Goal: Information Seeking & Learning: Compare options

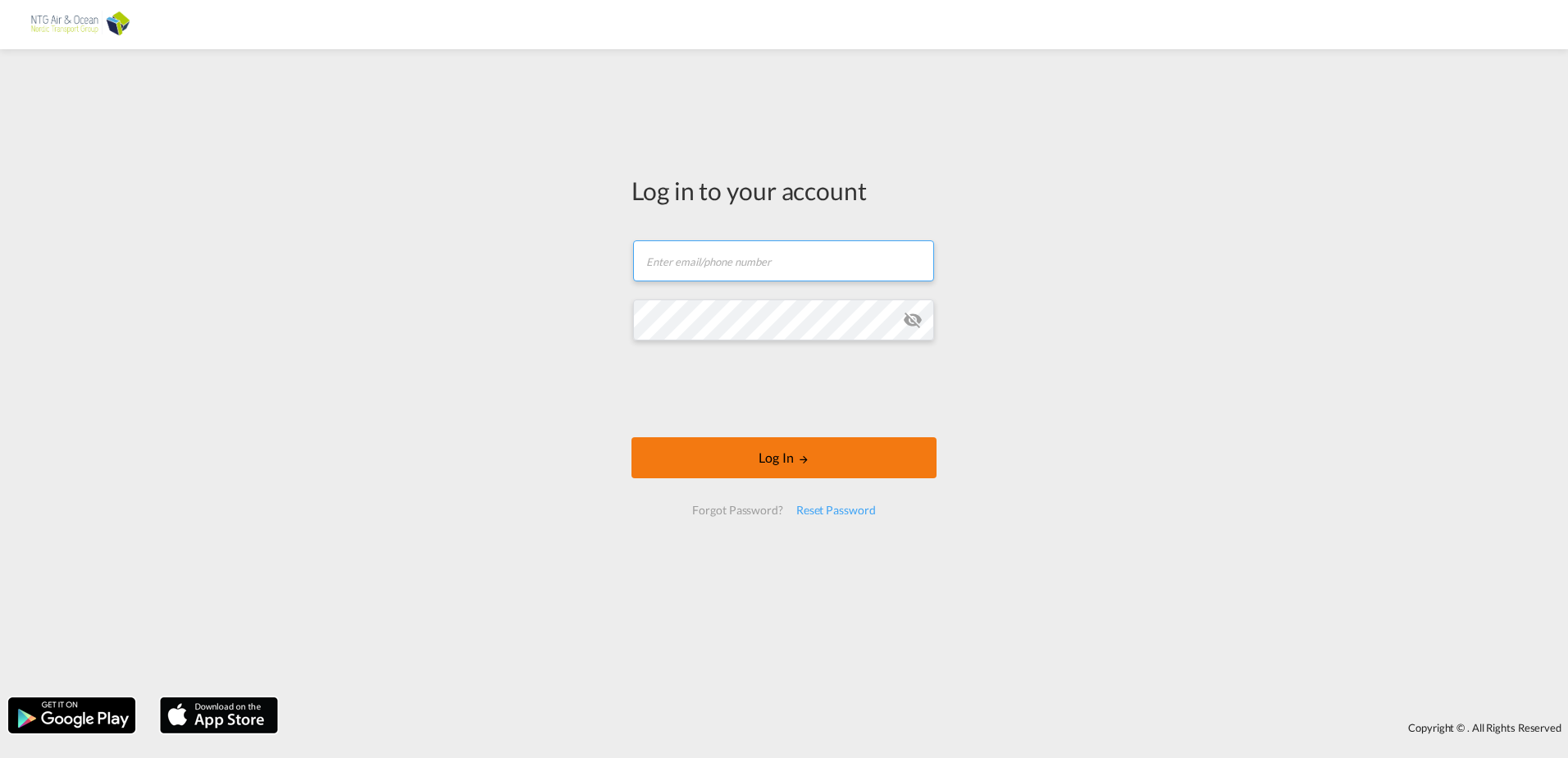
type input "[EMAIL_ADDRESS][DOMAIN_NAME]"
click at [739, 468] on button "Log In" at bounding box center [784, 457] width 305 height 41
